Goal: Browse casually: Explore the website without a specific task or goal

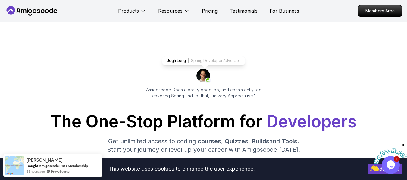
scroll to position [4, 0]
click at [209, 123] on h1 "The One-Stop Platform for Developers" at bounding box center [203, 121] width 397 height 17
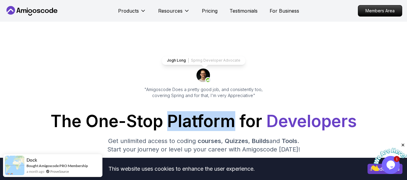
click at [209, 123] on h1 "The One-Stop Platform for Developers" at bounding box center [203, 121] width 397 height 17
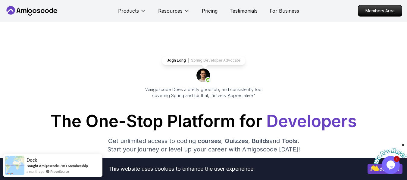
click at [267, 115] on span "Developers" at bounding box center [311, 121] width 90 height 20
click at [258, 121] on h1 "The One-Stop Platform for Developers" at bounding box center [203, 121] width 397 height 17
click at [278, 120] on span "Developers" at bounding box center [311, 121] width 90 height 20
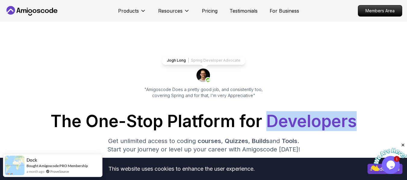
click at [278, 120] on span "Developers" at bounding box center [311, 121] width 90 height 20
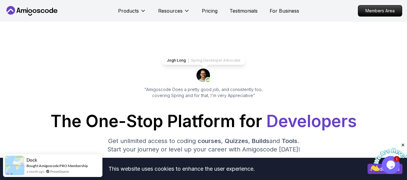
click at [243, 122] on h1 "The One-Stop Platform for Developers" at bounding box center [203, 121] width 397 height 17
click at [256, 122] on h1 "The One-Stop Platform for Developers" at bounding box center [203, 121] width 397 height 17
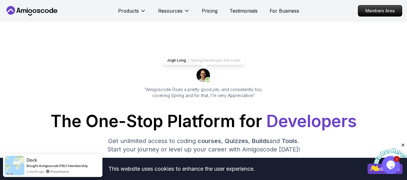
click at [275, 119] on span "Developers" at bounding box center [311, 121] width 90 height 20
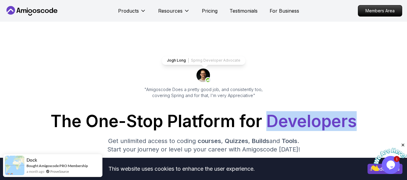
click at [275, 119] on span "Developers" at bounding box center [311, 121] width 90 height 20
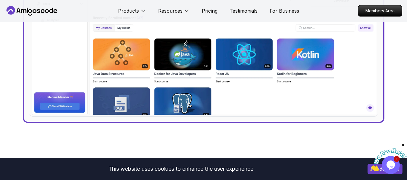
scroll to position [309, 0]
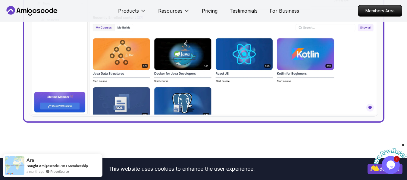
drag, startPoint x: 278, startPoint y: 65, endPoint x: 254, endPoint y: 153, distance: 90.7
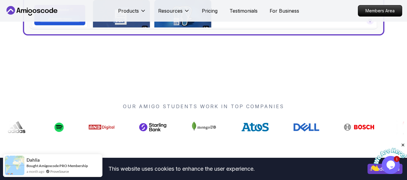
scroll to position [397, 0]
click at [403, 145] on icon "Close" at bounding box center [402, 145] width 5 height 5
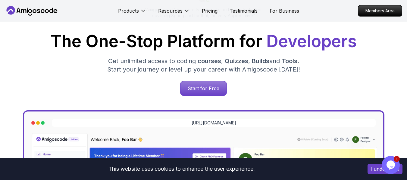
scroll to position [80, 0]
